Goal: Check status

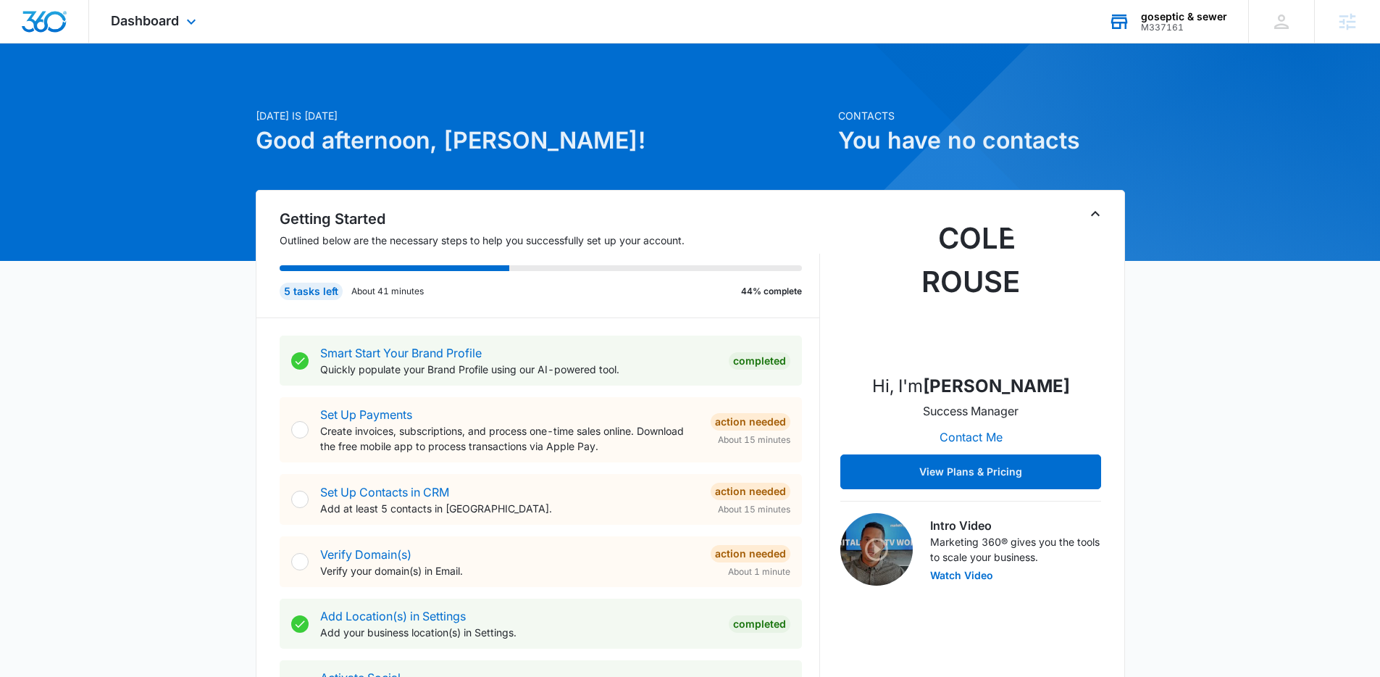
click at [1177, 17] on div "goseptic & sewer" at bounding box center [1184, 17] width 86 height 12
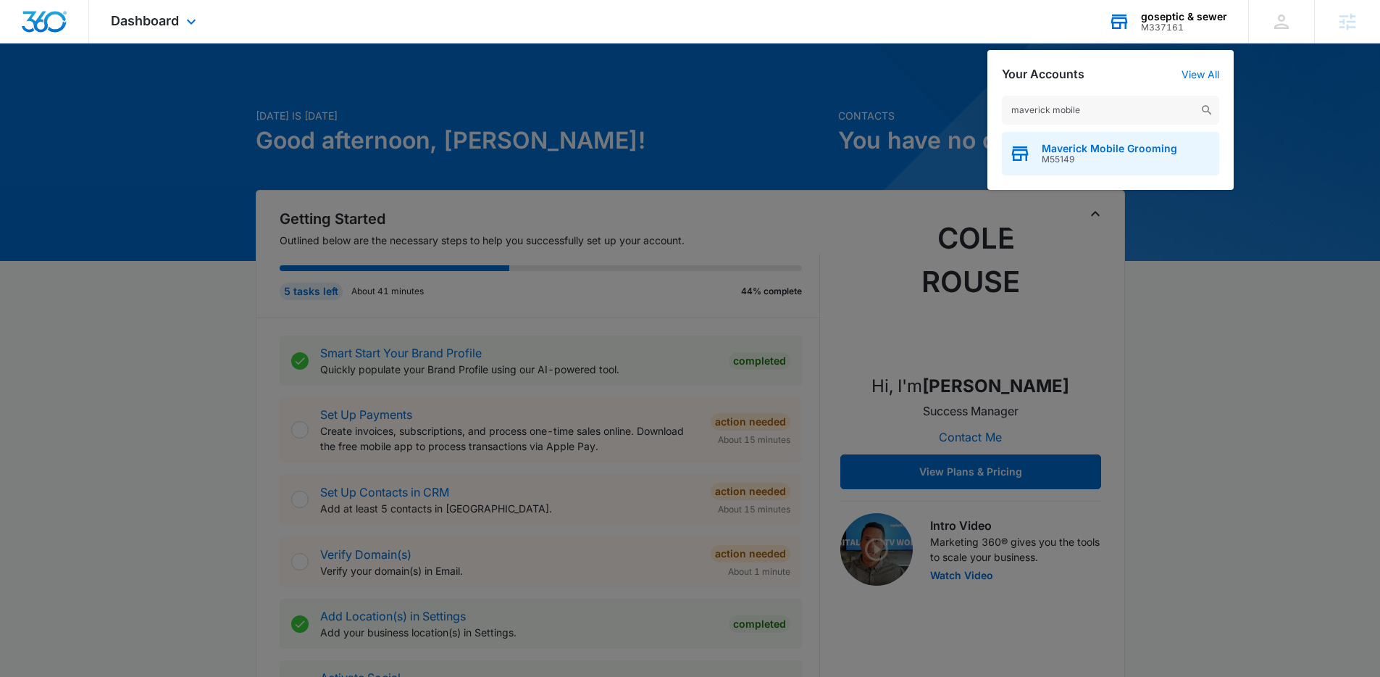
type input "maverick mobile"
click at [1136, 148] on span "Maverick Mobile Grooming" at bounding box center [1109, 149] width 135 height 12
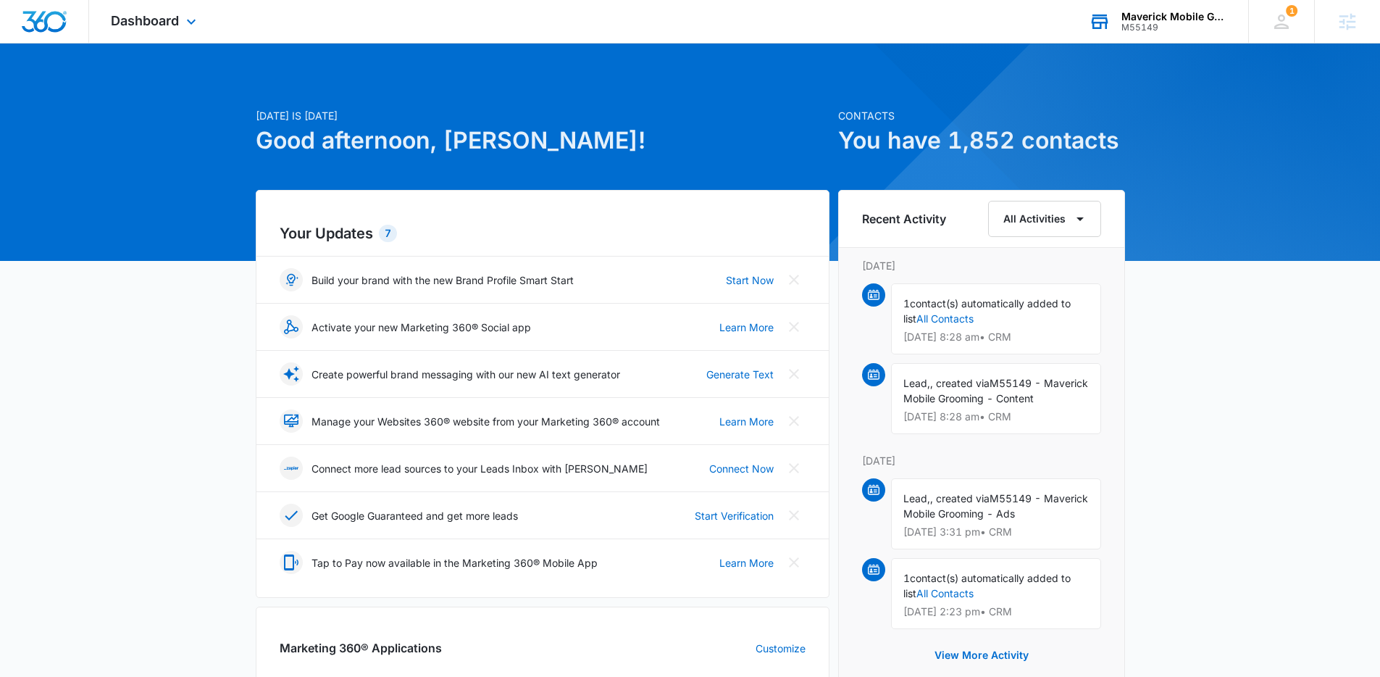
click at [172, 35] on div "Dashboard Apps Reputation Websites Forms CRM Email Social Shop Payments POS Con…" at bounding box center [155, 21] width 133 height 43
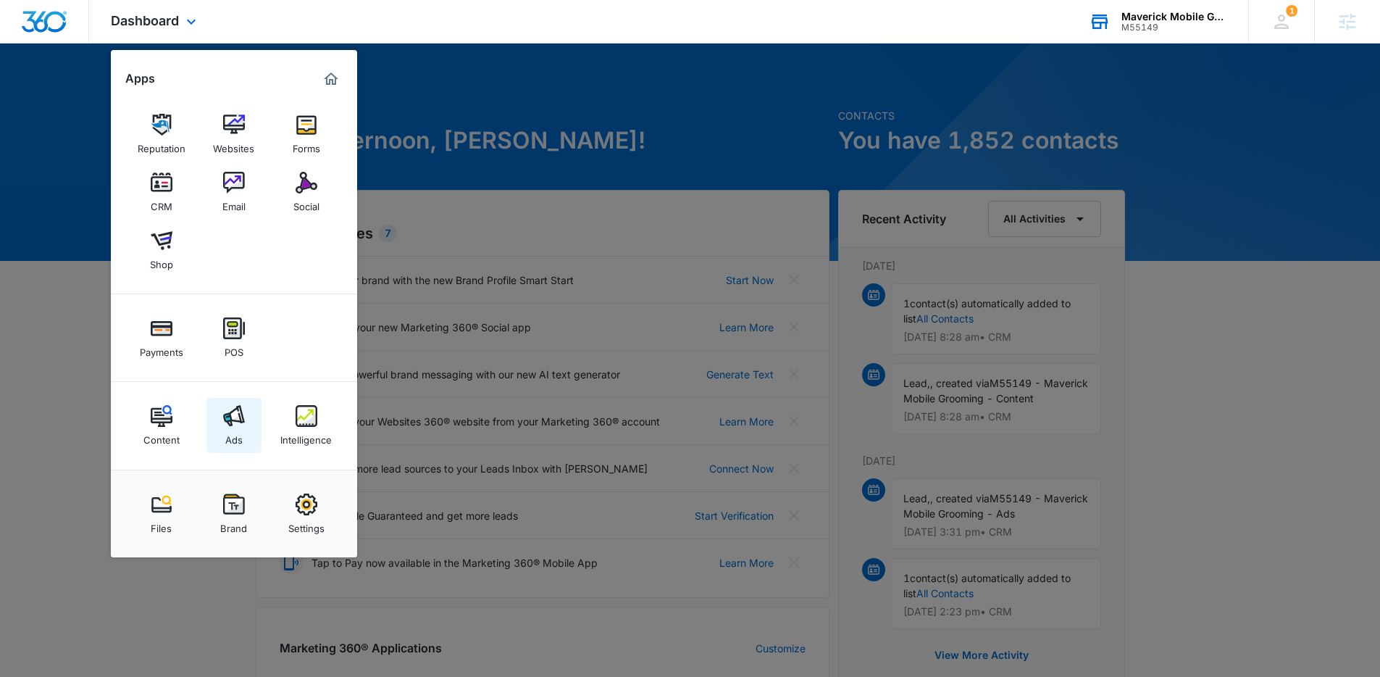
click at [242, 435] on div "Ads" at bounding box center [233, 436] width 17 height 19
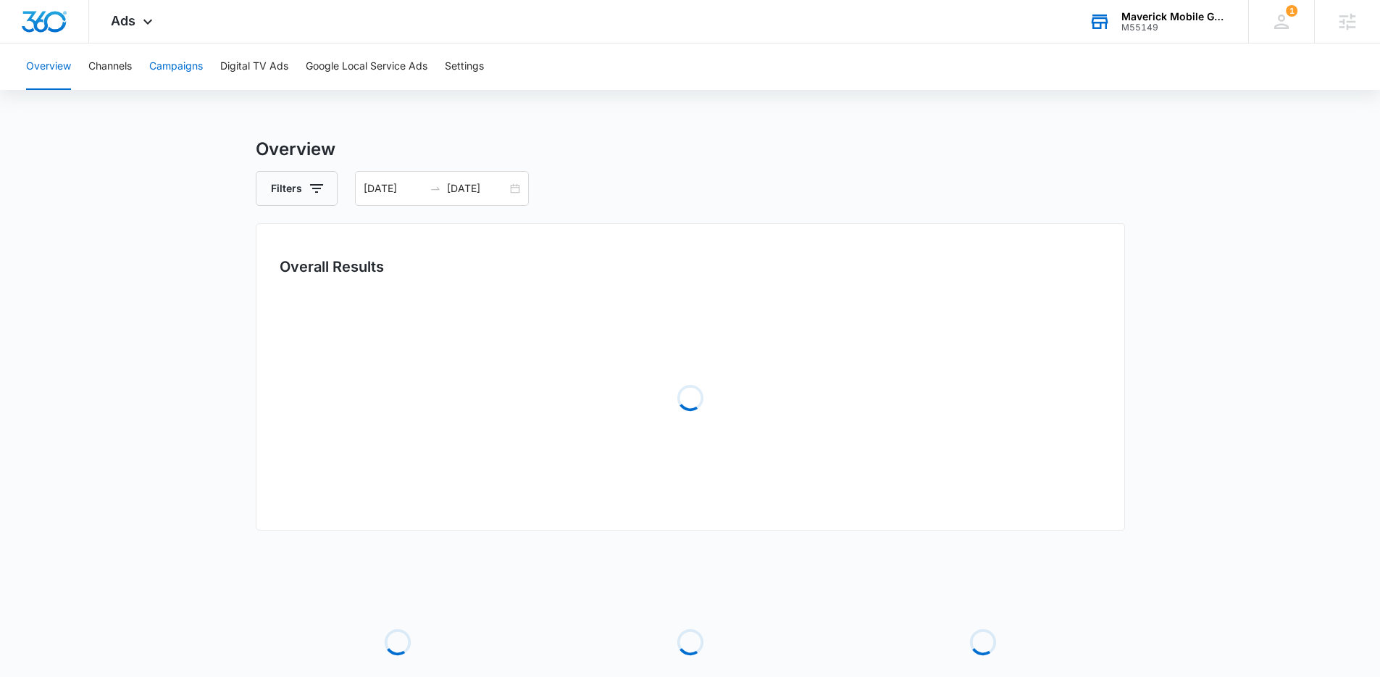
click at [193, 75] on button "Campaigns" at bounding box center [176, 66] width 54 height 46
click at [421, 180] on input "[DATE]" at bounding box center [394, 188] width 60 height 16
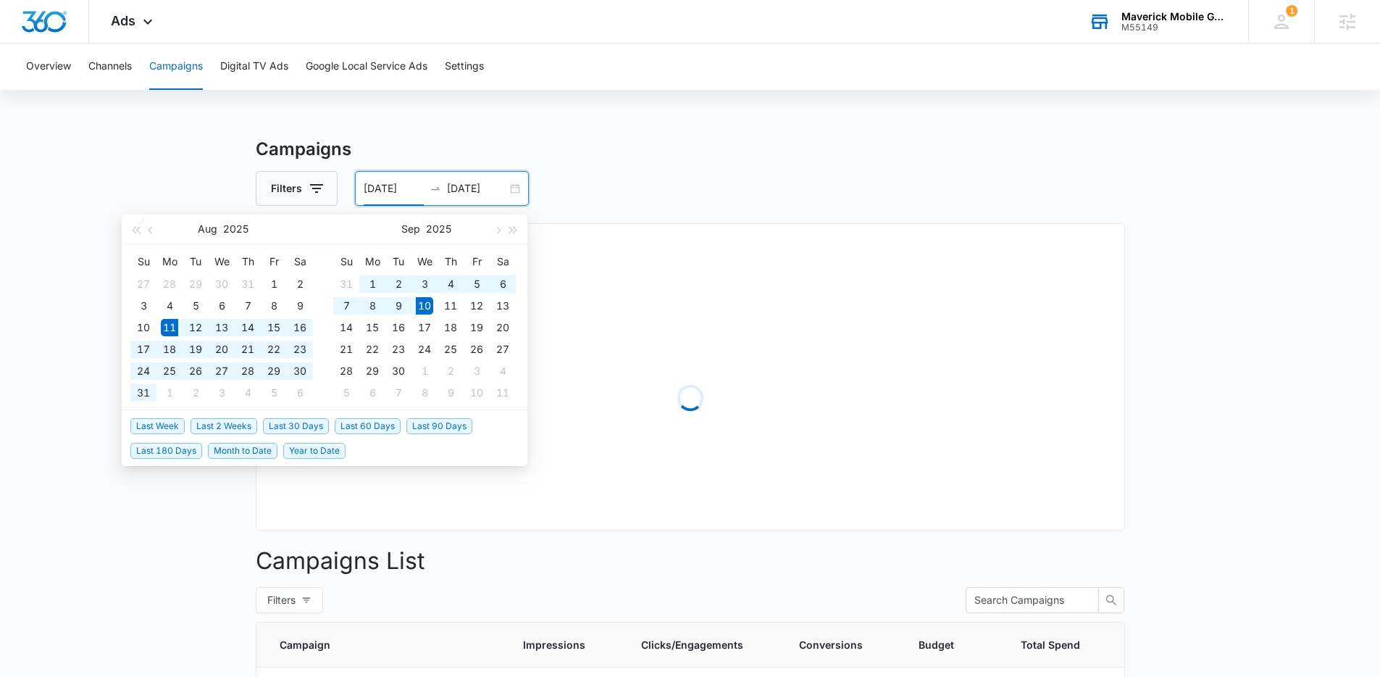
type input "[DATE]"
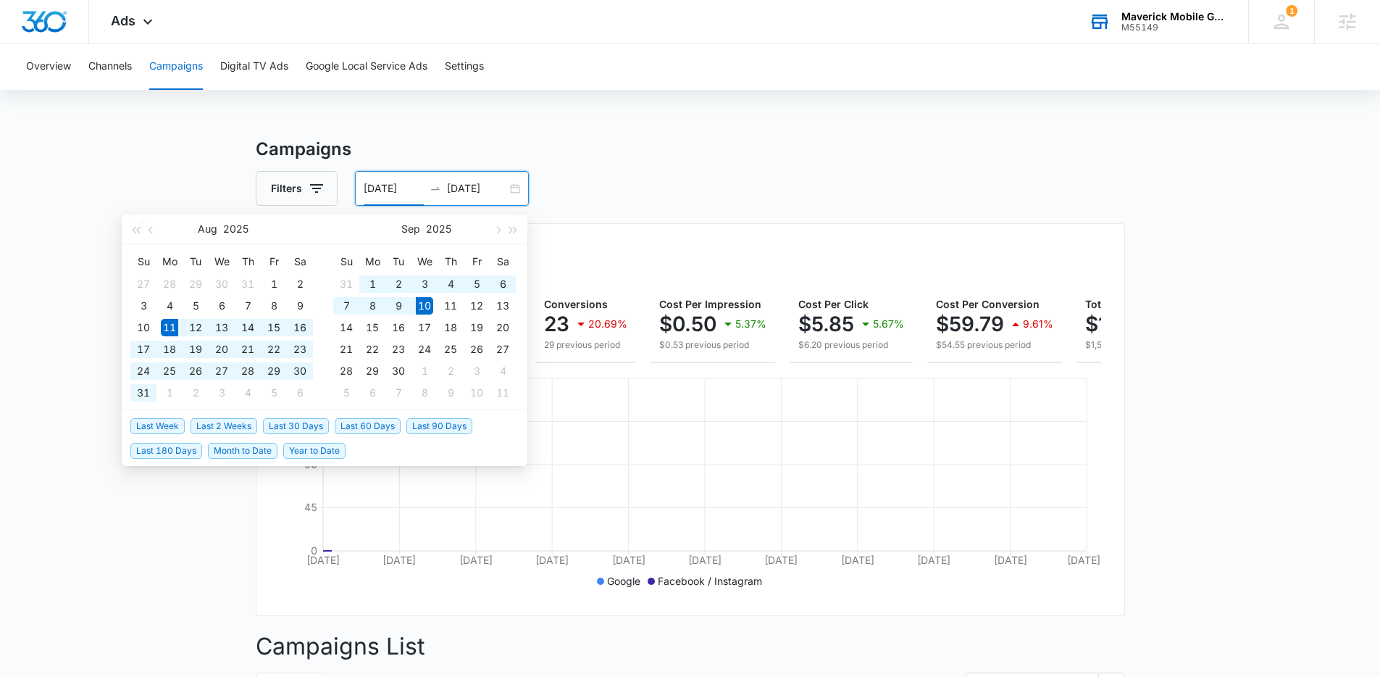
drag, startPoint x: 304, startPoint y: 425, endPoint x: 309, endPoint y: 414, distance: 11.7
click at [304, 425] on span "Last 30 Days" at bounding box center [296, 426] width 66 height 16
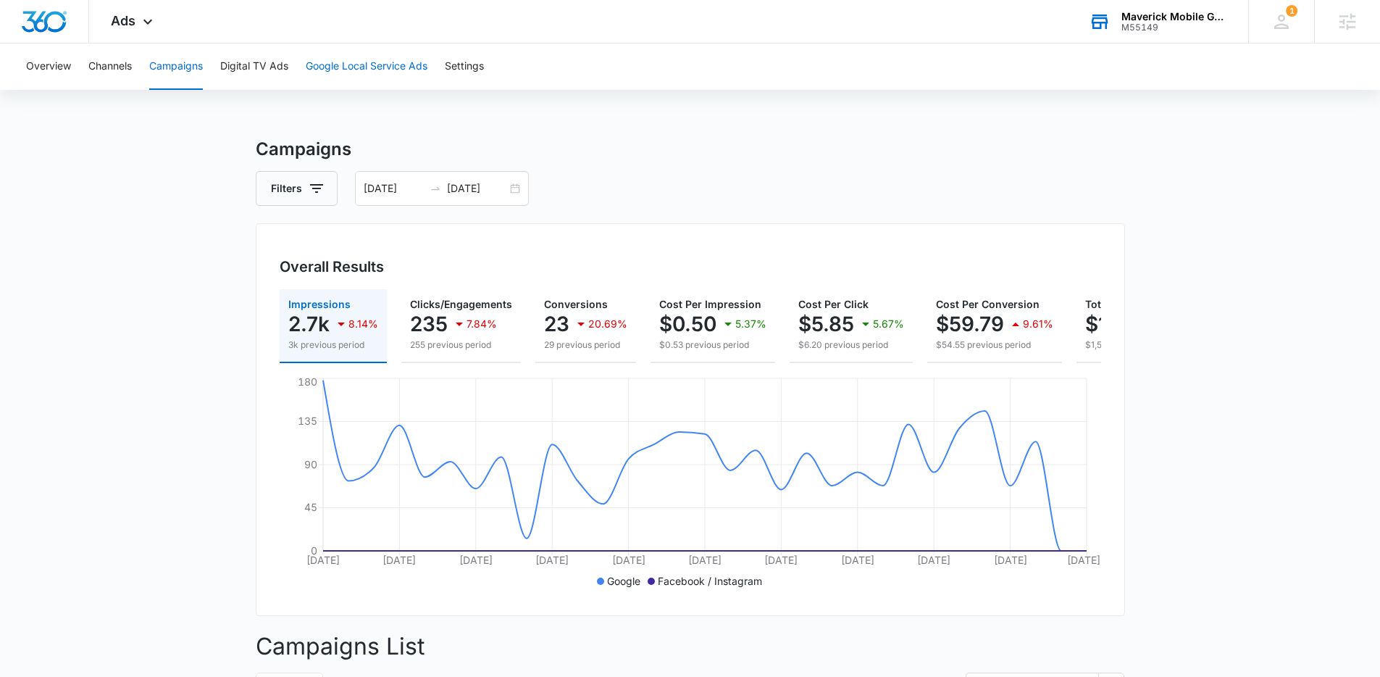
click at [342, 62] on button "Google Local Service Ads" at bounding box center [367, 66] width 122 height 46
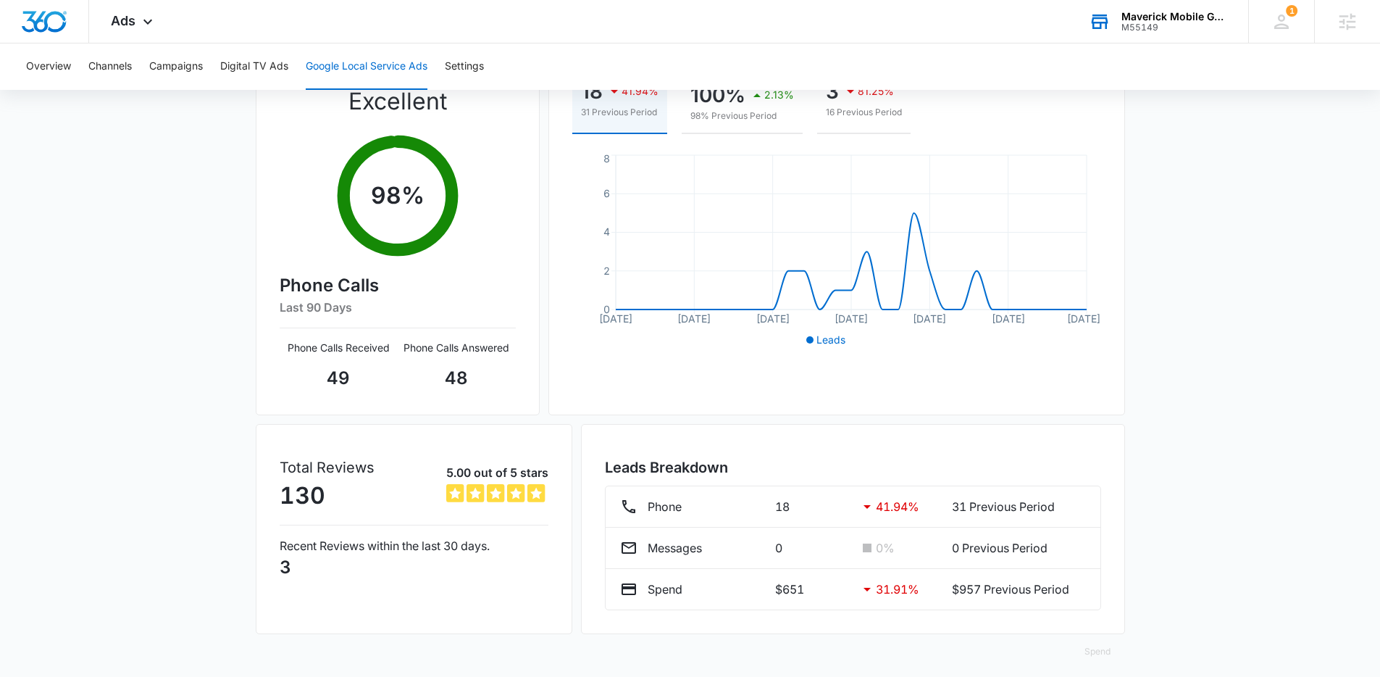
scroll to position [193, 0]
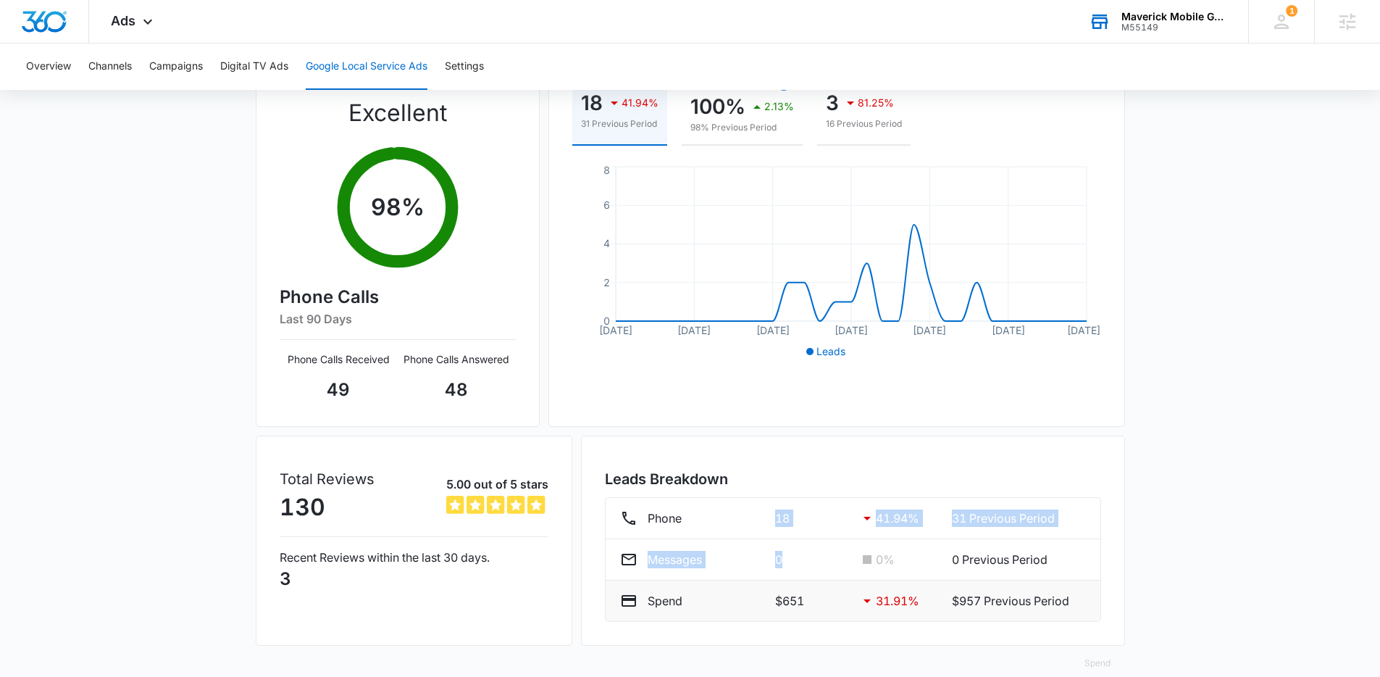
drag, startPoint x: 633, startPoint y: 530, endPoint x: 1006, endPoint y: 599, distance: 378.8
click at [864, 575] on ul "Phone 18 41.94 % 31 Previous Period Messages 0 0 % 0 Previous Period Spend $651…" at bounding box center [853, 559] width 496 height 125
click at [1072, 598] on p "$957 Previous Period" at bounding box center [1018, 600] width 133 height 17
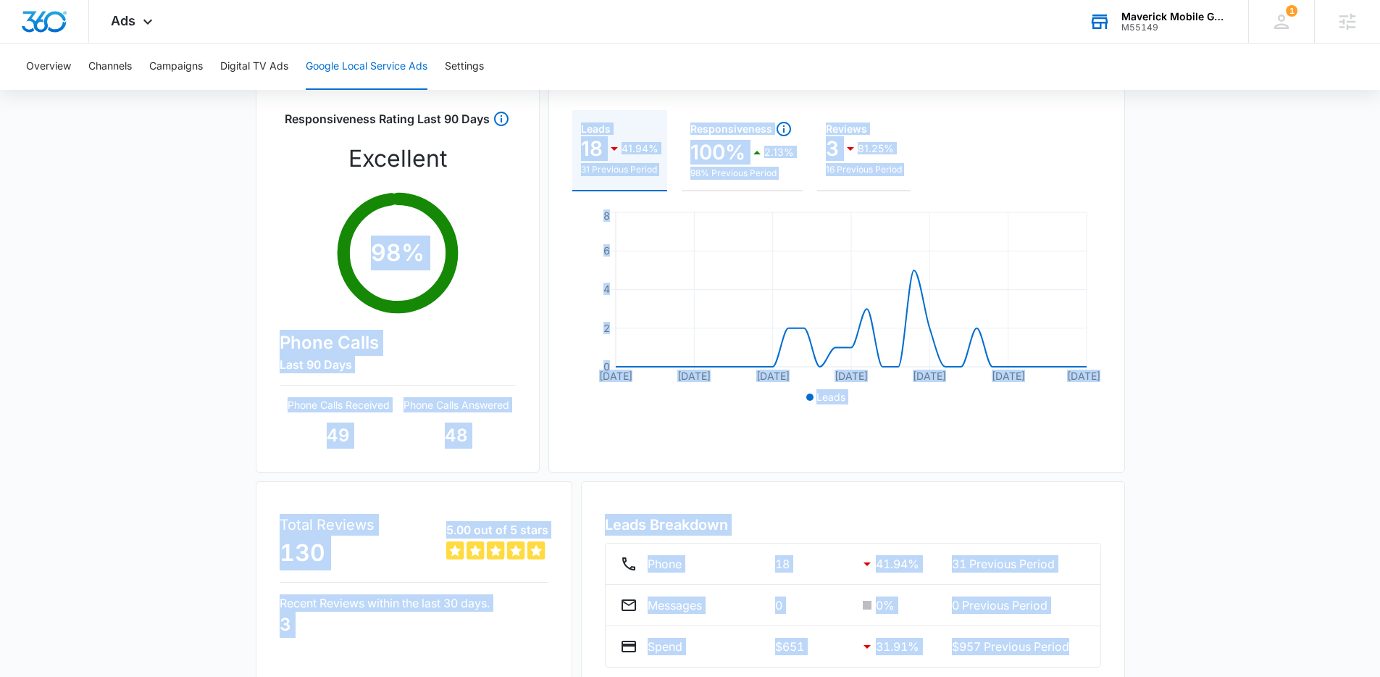
scroll to position [133, 0]
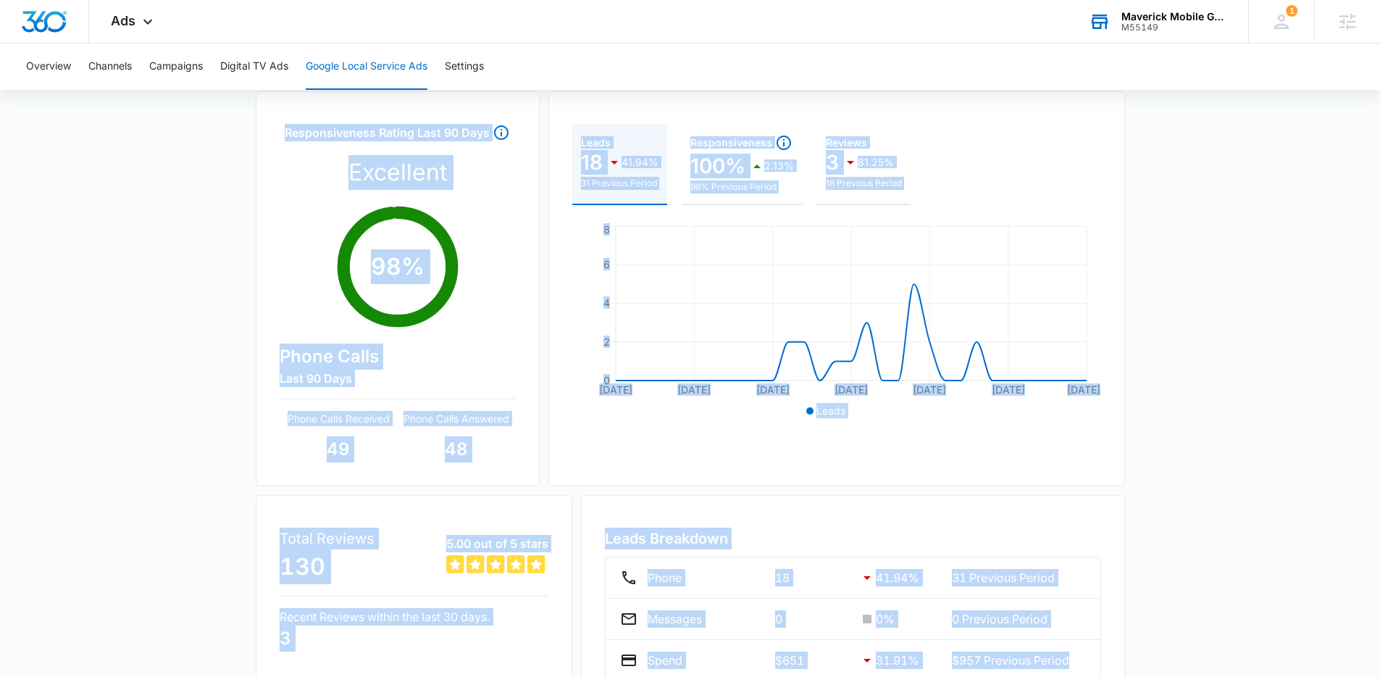
drag, startPoint x: 1074, startPoint y: 599, endPoint x: 277, endPoint y: 137, distance: 920.6
click at [277, 137] on div "Responsiveness Rating Last 90 Days Excellent 98 % Phone Calls Last 90 Days Phon…" at bounding box center [690, 398] width 869 height 614
copy div "Responsiveness Rating Last 90 Days Excellent 98 % Phone Calls Last 90 Days Phon…"
click at [254, 136] on div "Google Local Service Ads Beta [DATE] [DATE] New Location Manage Location Respon…" at bounding box center [690, 380] width 1380 height 754
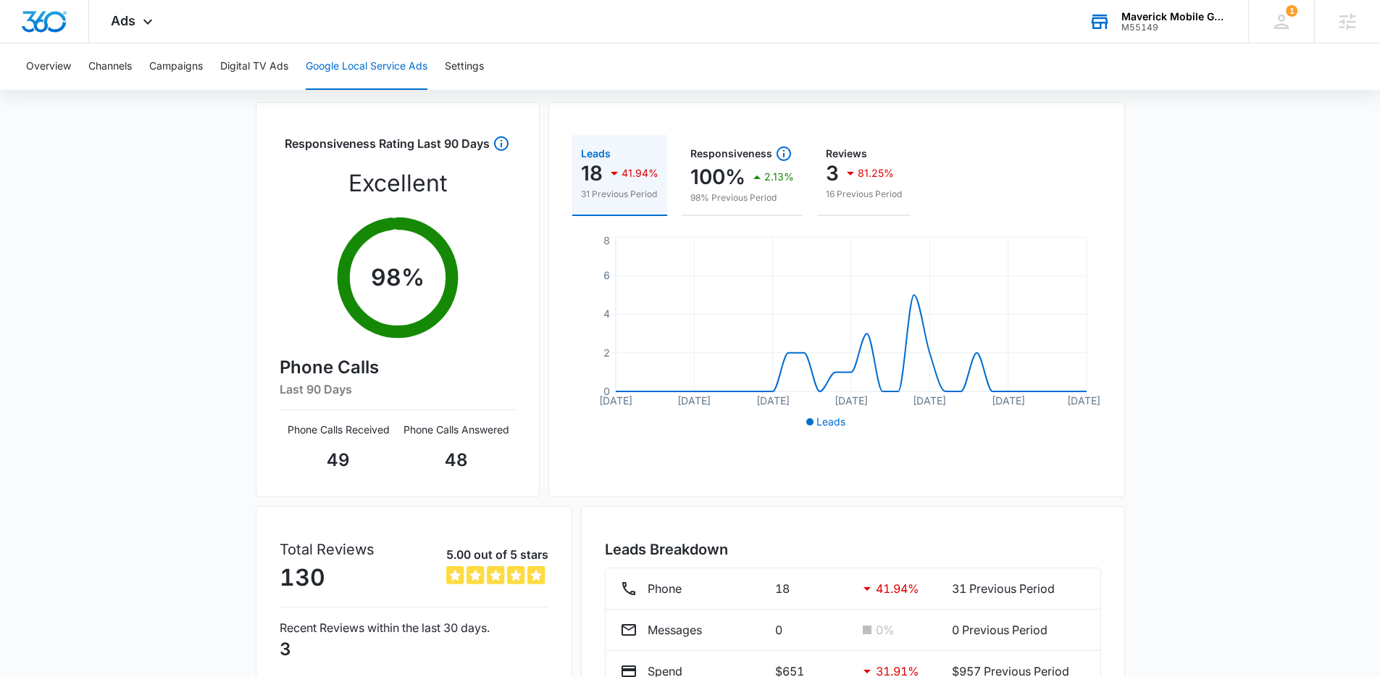
scroll to position [0, 0]
